Goal: Transaction & Acquisition: Purchase product/service

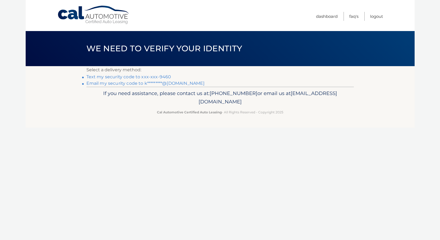
click at [139, 79] on link "Text my security code to xxx-xxx-9460" at bounding box center [128, 76] width 85 height 5
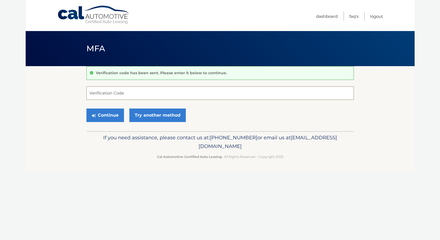
click at [144, 96] on input "Verification Code" at bounding box center [219, 92] width 267 height 13
type input "484998"
click at [86, 108] on button "Continue" at bounding box center [105, 114] width 38 height 13
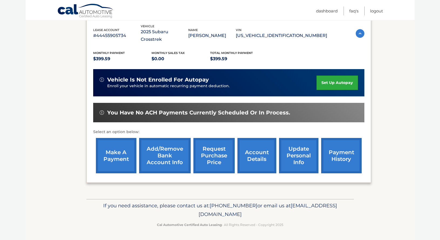
scroll to position [45, 0]
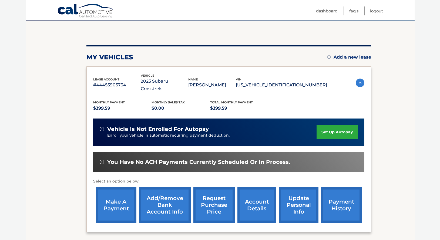
click at [126, 199] on link "make a payment" at bounding box center [116, 204] width 40 height 35
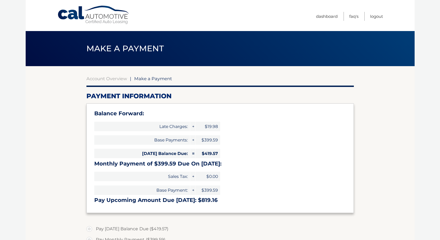
select select "ZTBlNjY3N2MtZmMyYy00MDM1LWJjYWItYzdhM2IyNGI3Y2I0"
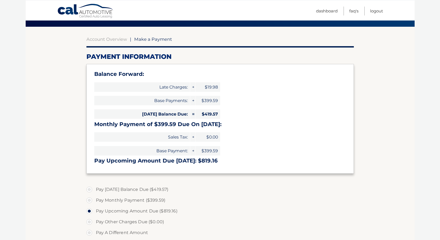
scroll to position [55, 0]
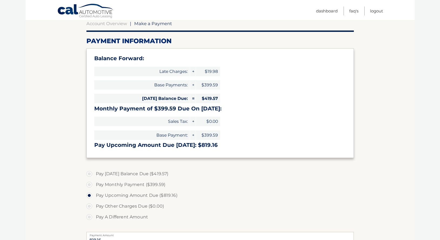
click at [133, 174] on label "Pay Today's Balance Due ($419.57)" at bounding box center [219, 173] width 267 height 11
click at [94, 174] on input "Pay Today's Balance Due ($419.57)" at bounding box center [91, 172] width 5 height 9
radio input "true"
type input "419.57"
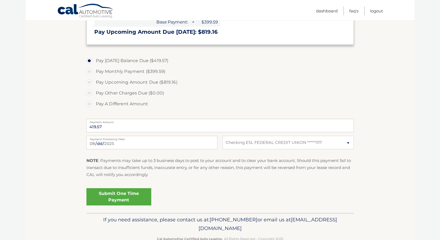
scroll to position [182, 0]
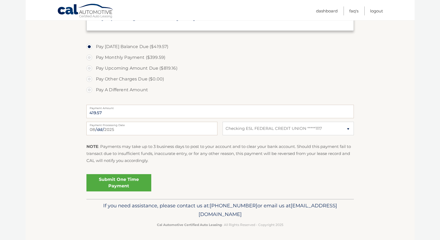
click at [119, 187] on link "Submit One Time Payment" at bounding box center [118, 182] width 65 height 17
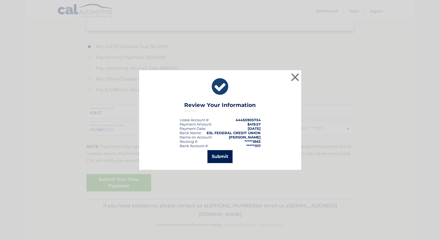
click at [228, 154] on button "Submit" at bounding box center [219, 156] width 25 height 13
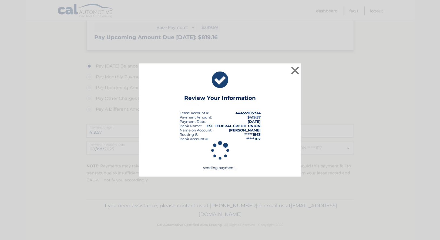
scroll to position [163, 0]
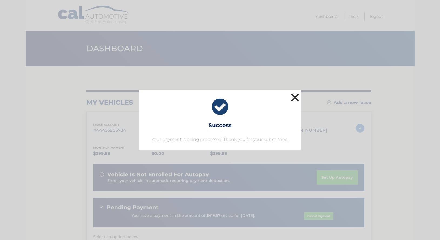
click at [295, 98] on button "×" at bounding box center [295, 97] width 11 height 11
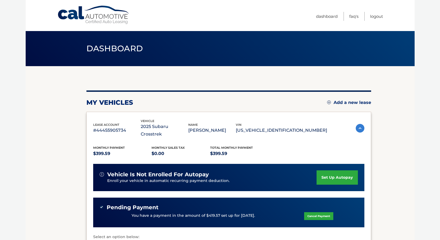
click at [332, 174] on link "set up autopay" at bounding box center [336, 177] width 41 height 14
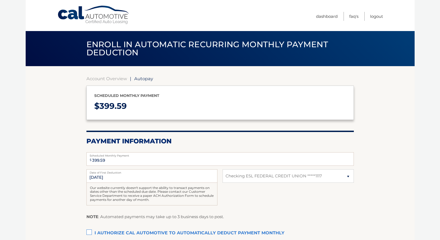
select select "ZTBlNjY3N2MtZmMyYy00MDM1LWJjYWItYzdhM2IyNGI3Y2I0"
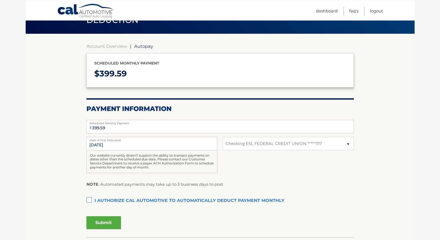
scroll to position [55, 0]
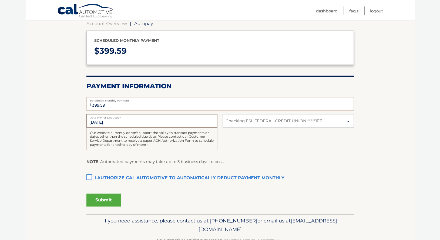
drag, startPoint x: 106, startPoint y: 120, endPoint x: 107, endPoint y: 123, distance: 3.9
click at [107, 123] on input "[DATE]" at bounding box center [151, 120] width 131 height 13
click at [94, 120] on input "[DATE]" at bounding box center [151, 120] width 131 height 13
click at [95, 114] on label "Date of First Deduction" at bounding box center [151, 116] width 131 height 4
click at [95, 114] on input "[DATE]" at bounding box center [151, 120] width 131 height 13
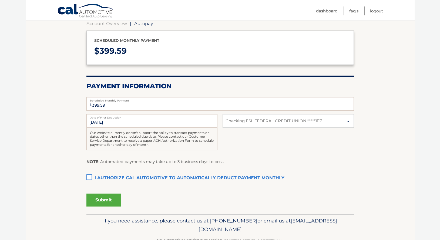
click at [95, 114] on label "Date of First Deduction" at bounding box center [151, 116] width 131 height 4
click at [95, 114] on input "[DATE]" at bounding box center [151, 120] width 131 height 13
click at [94, 123] on input "[DATE]" at bounding box center [151, 120] width 131 height 13
click at [93, 121] on input "[DATE]" at bounding box center [151, 120] width 131 height 13
click at [89, 177] on label "I authorize cal automotive to automatically deduct payment monthly This checkbo…" at bounding box center [219, 178] width 267 height 11
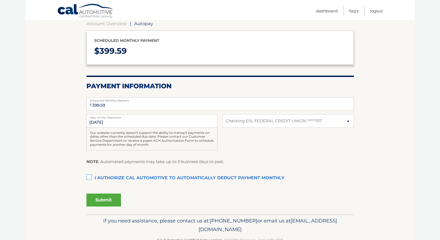
click at [0, 0] on input "I authorize cal automotive to automatically deduct payment monthly This checkbo…" at bounding box center [0, 0] width 0 height 0
